Goal: Transaction & Acquisition: Purchase product/service

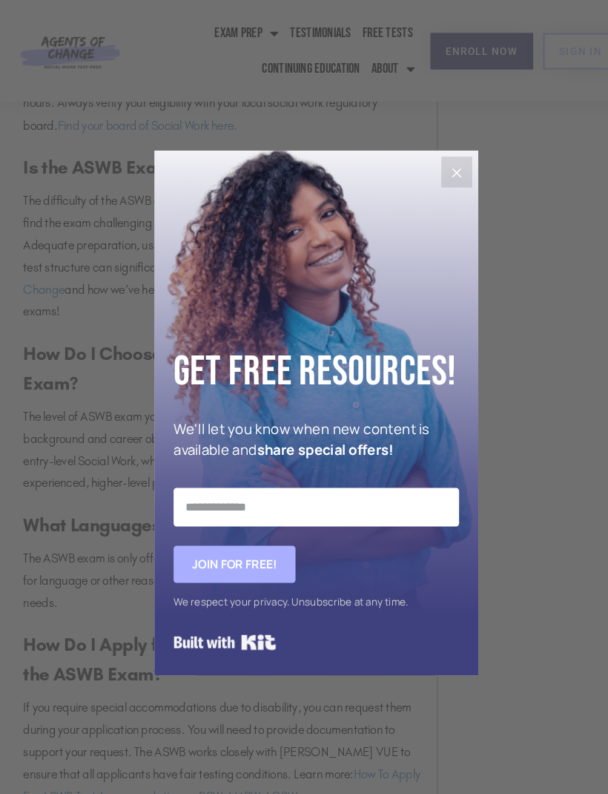
scroll to position [3726, 0]
click at [437, 175] on icon "Close" at bounding box center [439, 166] width 18 height 18
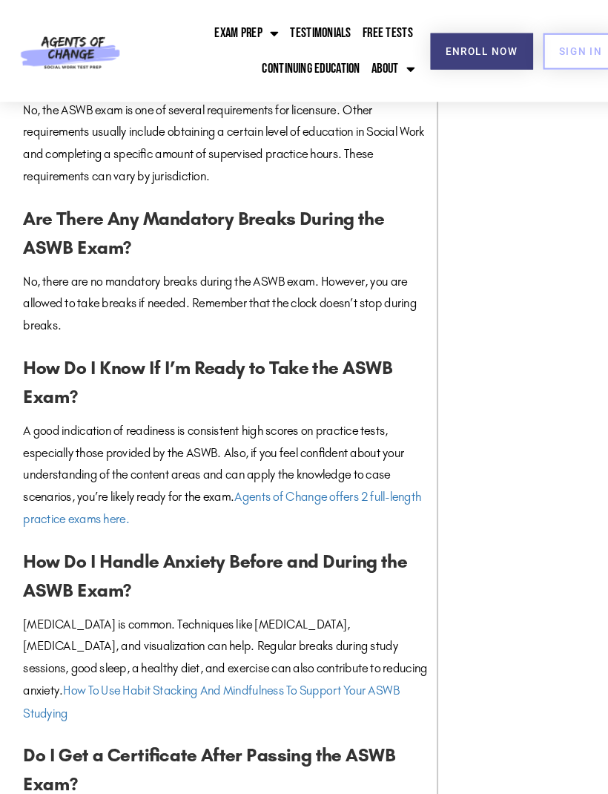
scroll to position [5386, 0]
click at [332, 470] on link "Agents of Change offers 2 full-length practice exams here." at bounding box center [213, 488] width 383 height 36
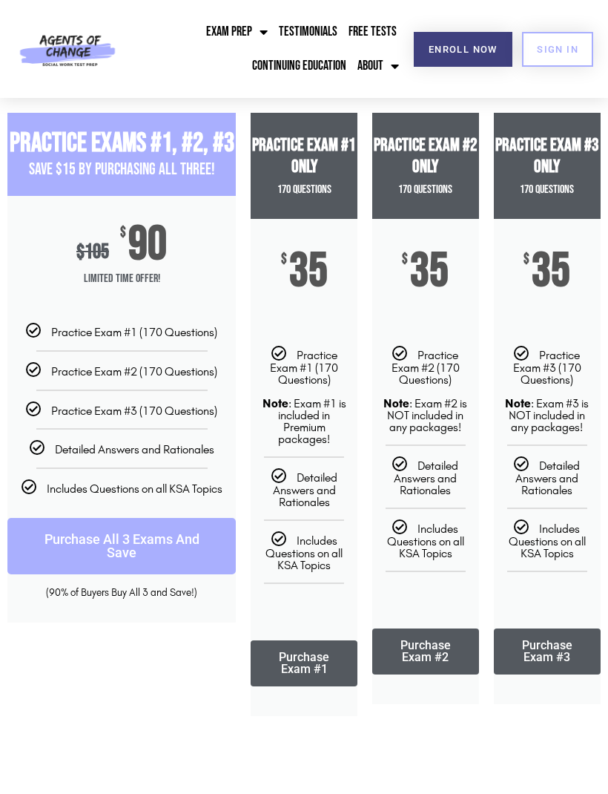
click at [552, 50] on span "SIGN IN" at bounding box center [558, 50] width 42 height 10
click at [550, 45] on span "SIGN IN" at bounding box center [558, 50] width 42 height 10
